Goal: Transaction & Acquisition: Purchase product/service

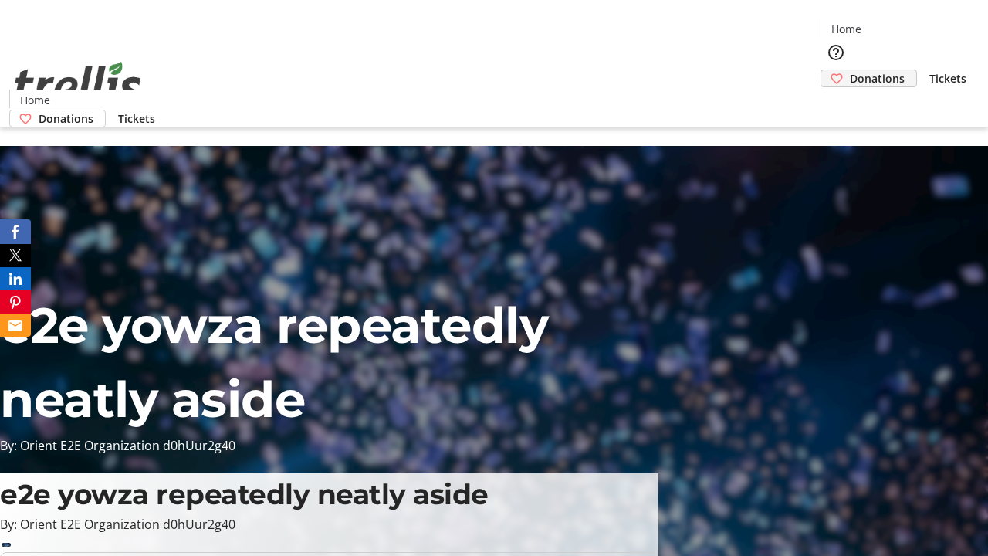
click at [850, 70] on span "Donations" at bounding box center [877, 78] width 55 height 16
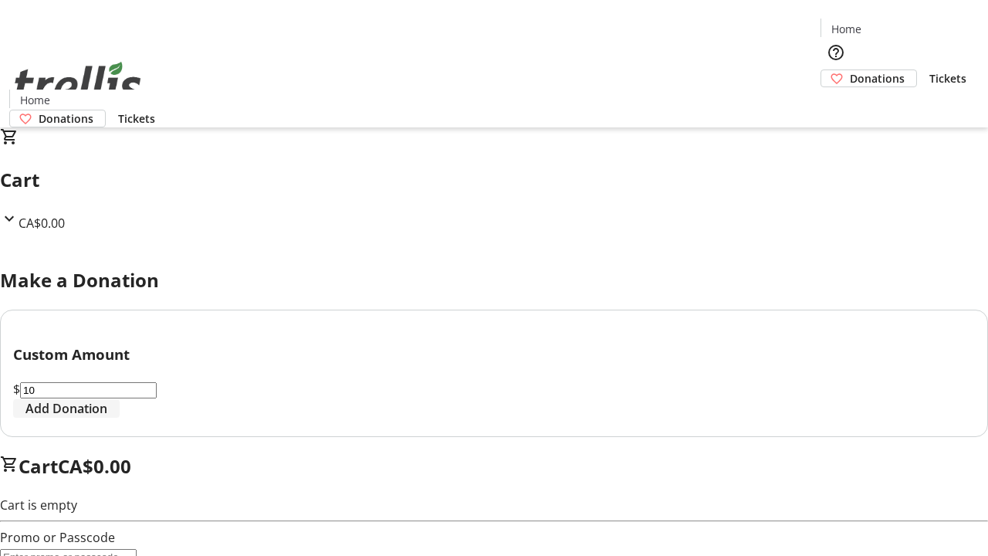
click at [107, 418] on span "Add Donation" at bounding box center [66, 408] width 82 height 19
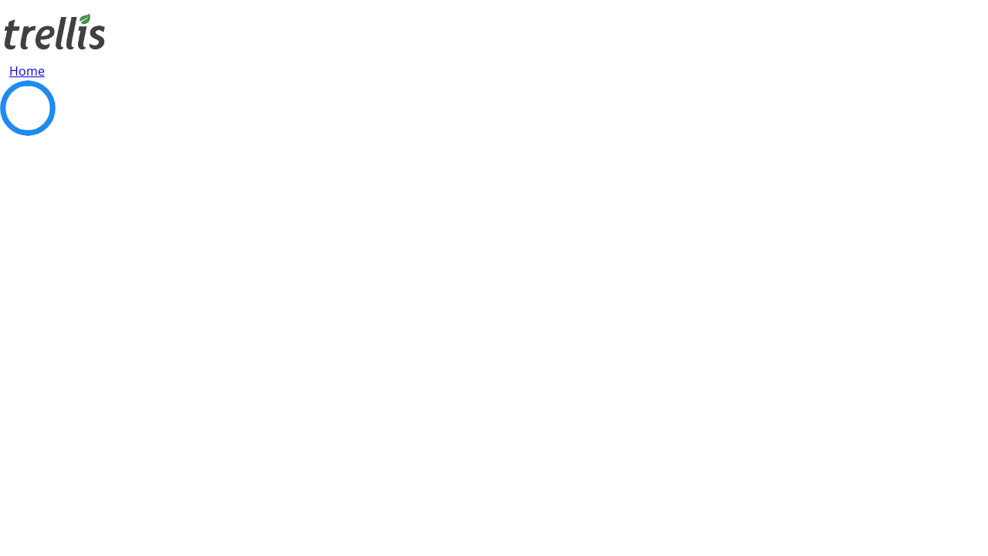
select select "CA"
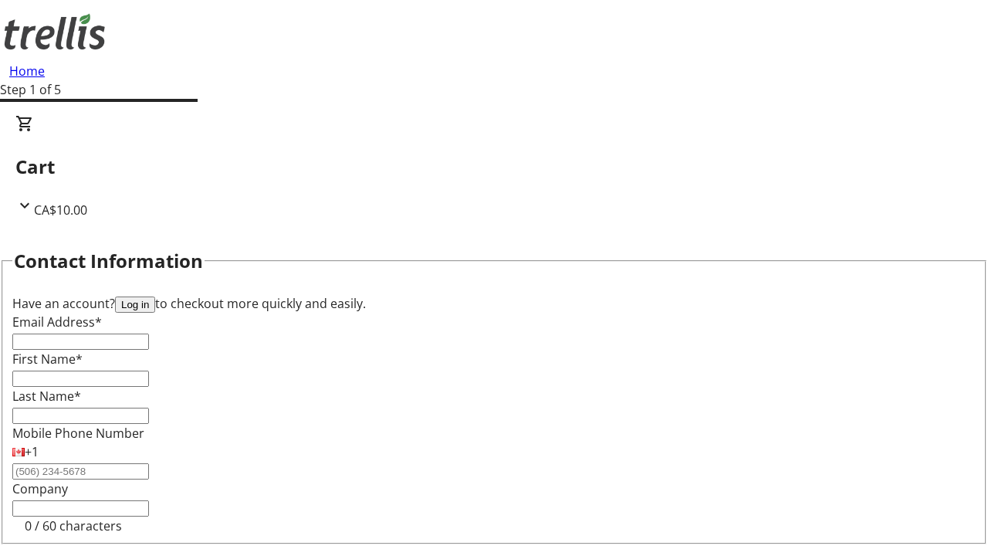
click at [155, 296] on button "Log in" at bounding box center [135, 304] width 40 height 16
